Goal: Find specific page/section: Find specific page/section

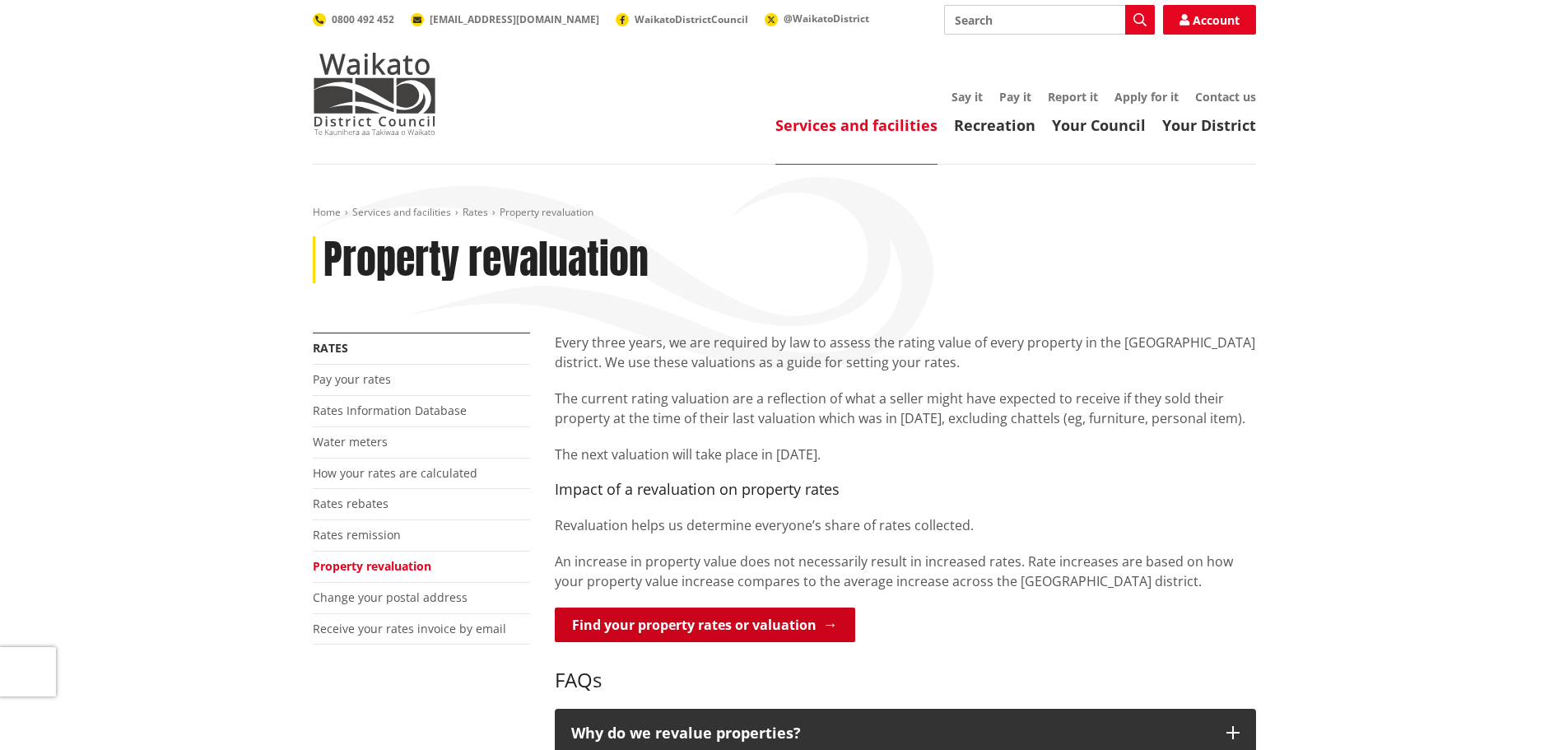
click at [734, 614] on link "Find your property rates or valuation" at bounding box center [704, 625] width 300 height 35
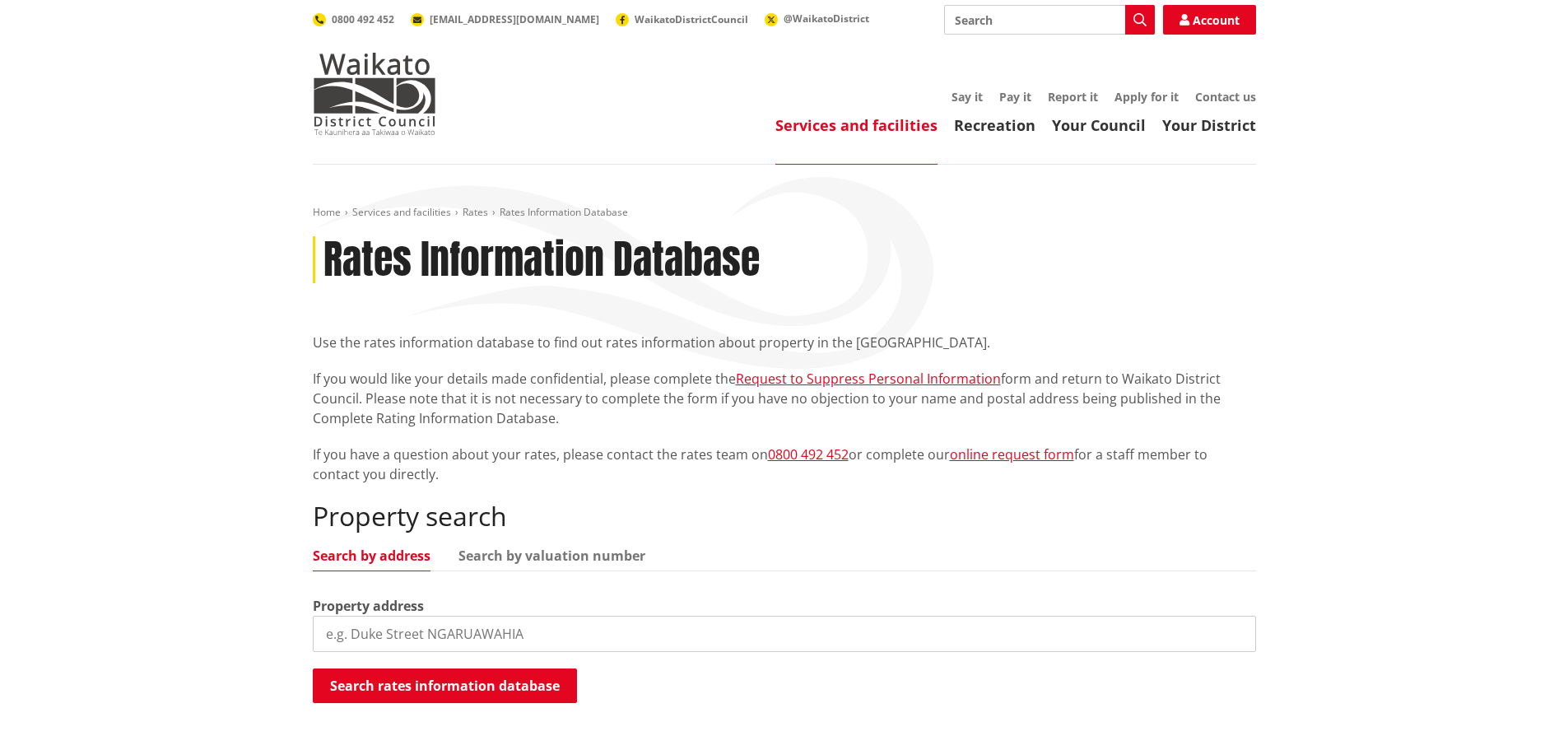
click at [429, 630] on input "search" at bounding box center [784, 634] width 943 height 36
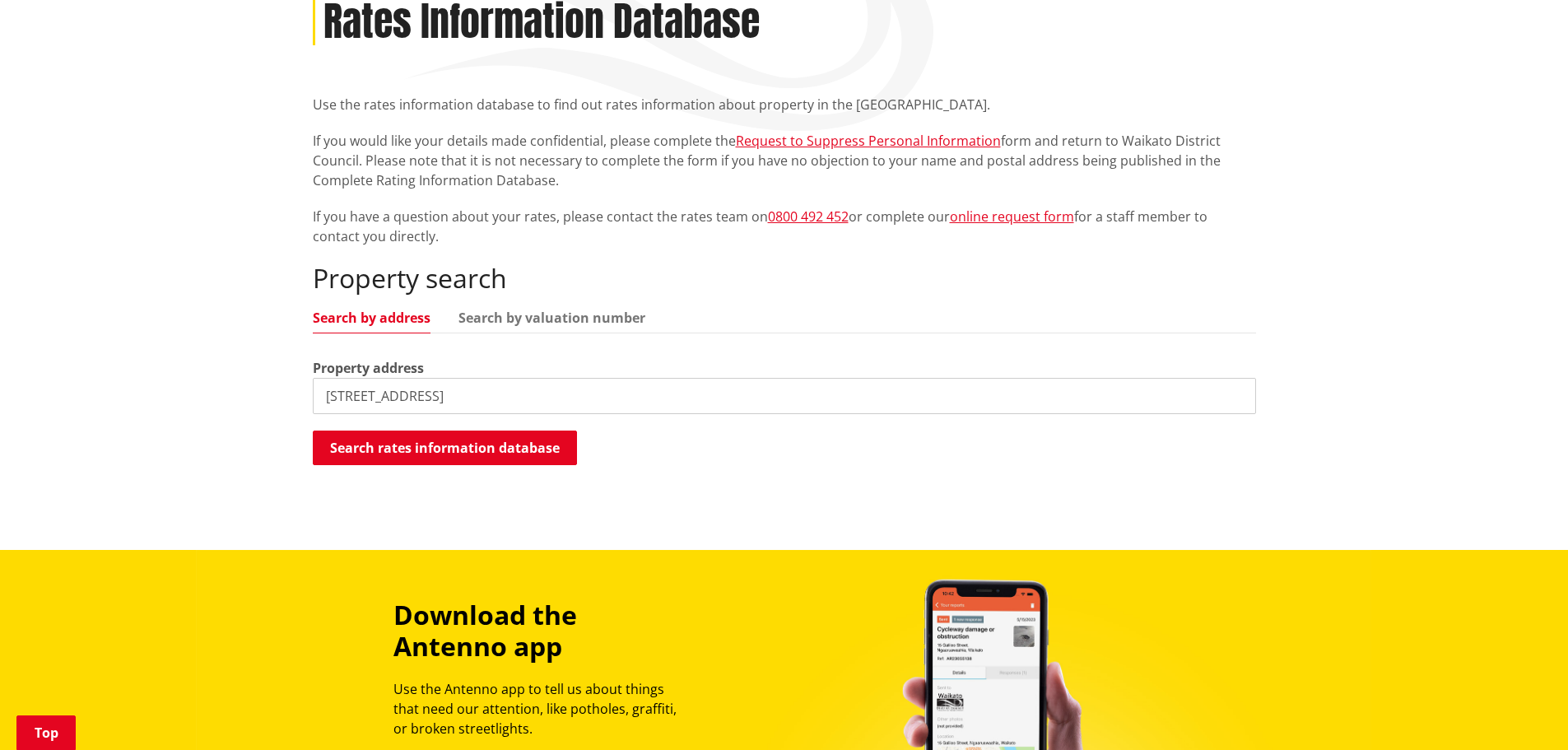
scroll to position [247, 0]
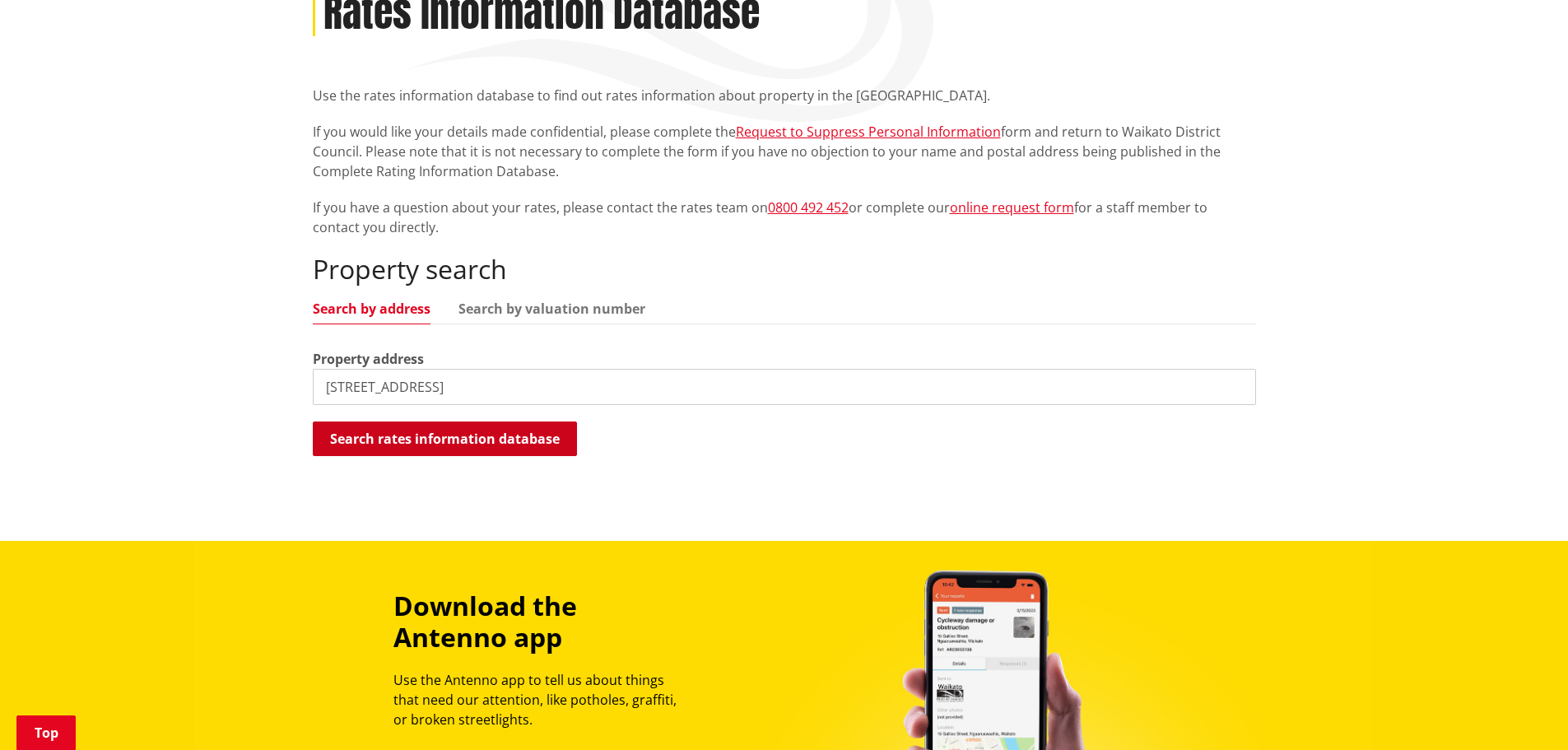
click at [436, 436] on button "Search rates information database" at bounding box center [445, 439] width 264 height 35
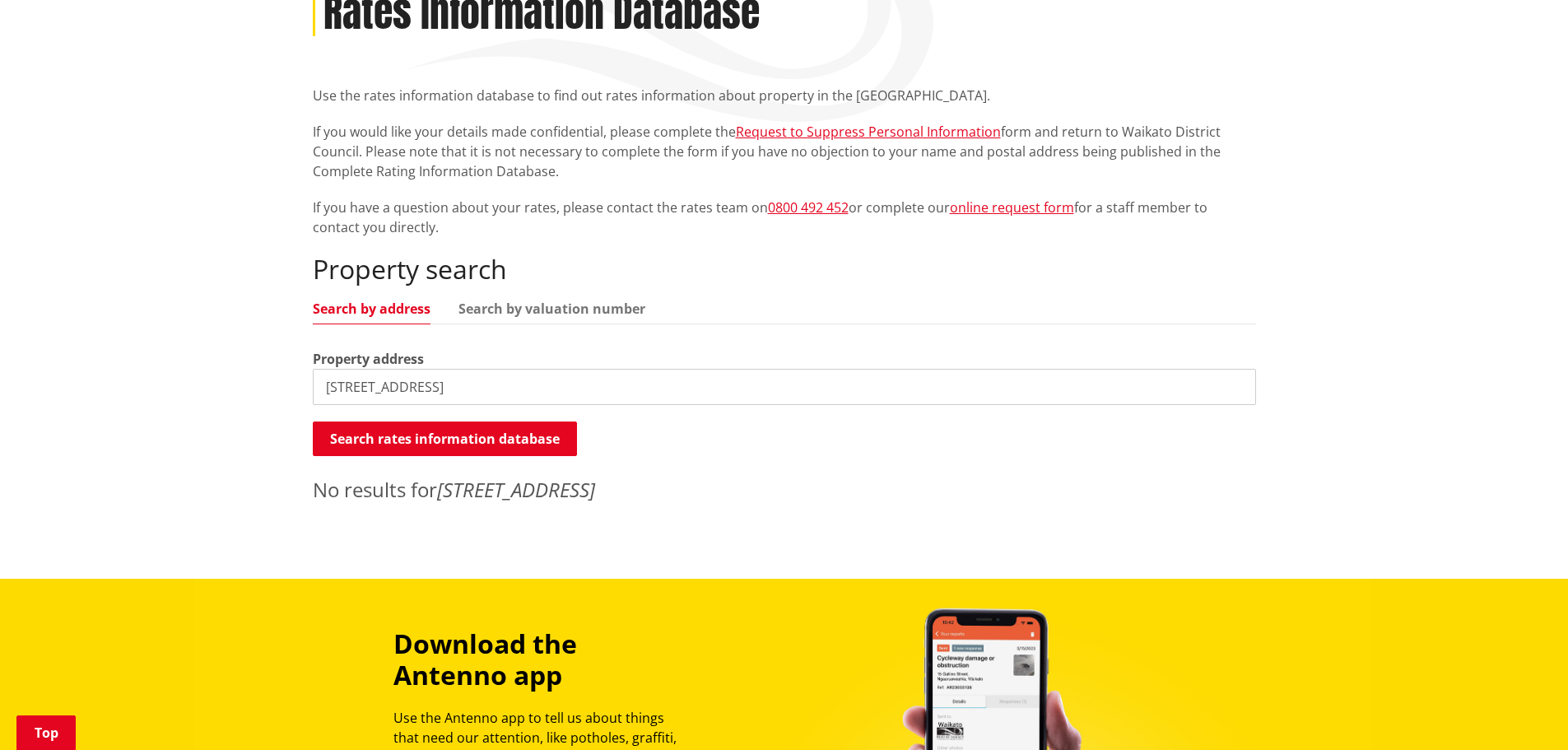
drag, startPoint x: 501, startPoint y: 385, endPoint x: 301, endPoint y: 380, distance: 200.1
click at [301, 380] on div "Home Services and facilities Rates Rates Information Database Rates Information…" at bounding box center [784, 236] width 968 height 554
type input "38 Kon Tiki"
